Goal: Task Accomplishment & Management: Manage account settings

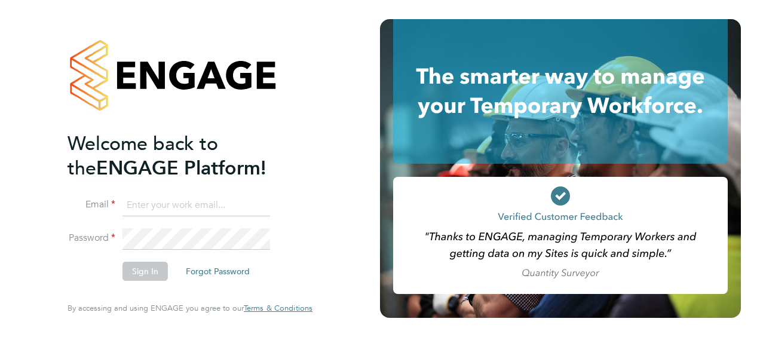
type input "chuchie.timmins1@justice.gov.uk"
click at [140, 272] on button "Sign In" at bounding box center [144, 271] width 45 height 19
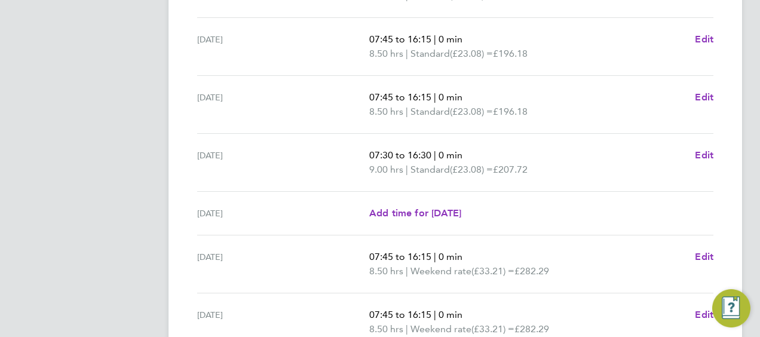
scroll to position [550, 0]
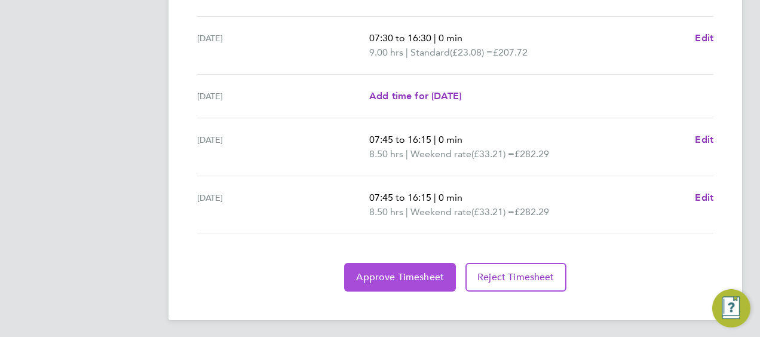
click at [411, 275] on span "Approve Timesheet" at bounding box center [400, 277] width 88 height 12
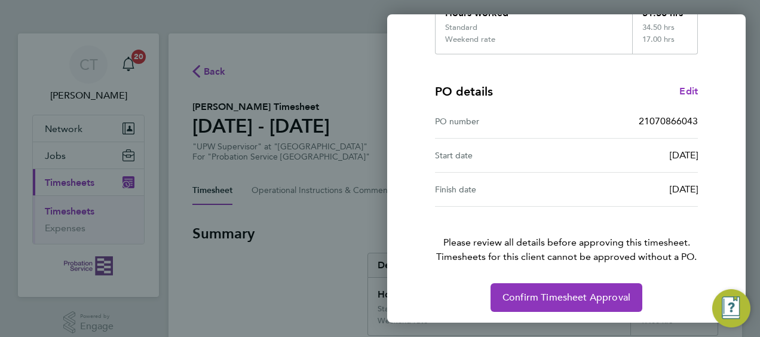
scroll to position [246, 0]
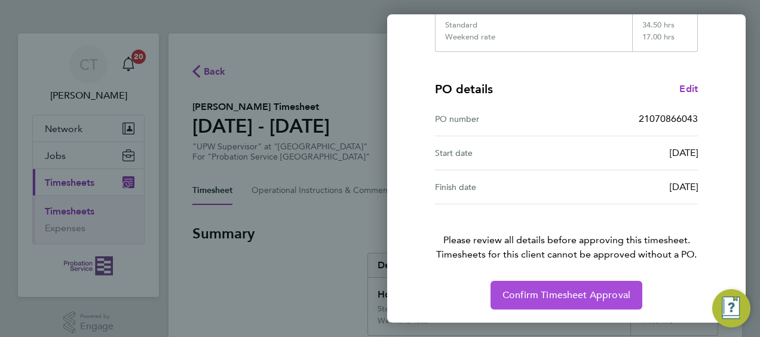
click at [561, 290] on span "Confirm Timesheet Approval" at bounding box center [566, 295] width 128 height 12
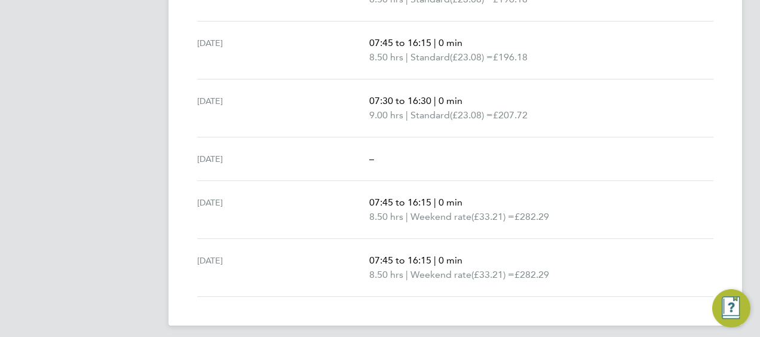
scroll to position [493, 0]
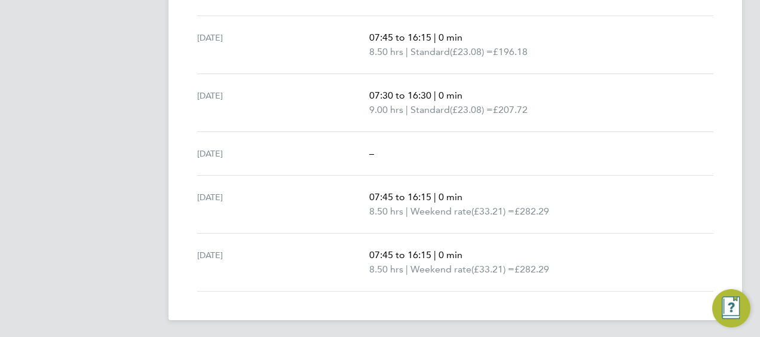
scroll to position [14, 0]
